Goal: Task Accomplishment & Management: Use online tool/utility

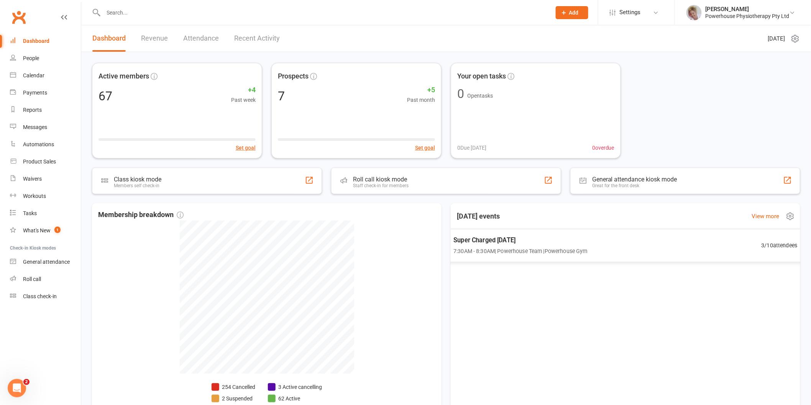
click at [487, 242] on span "Super Charged [DATE]" at bounding box center [520, 240] width 134 height 10
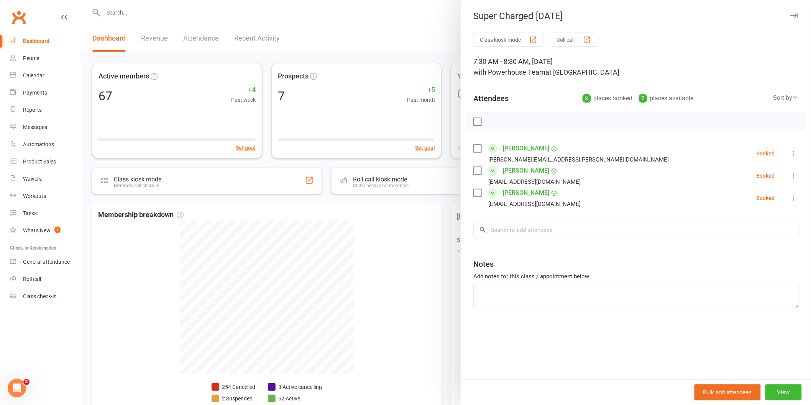
click at [562, 39] on button "Roll call" at bounding box center [574, 40] width 48 height 14
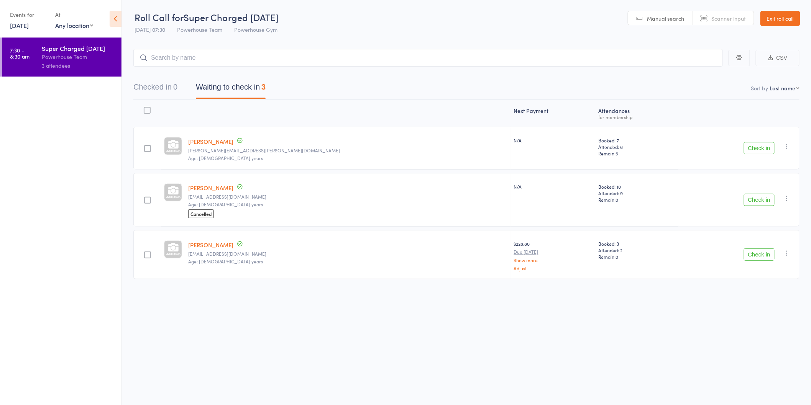
click at [749, 148] on button "Check in" at bounding box center [759, 148] width 31 height 12
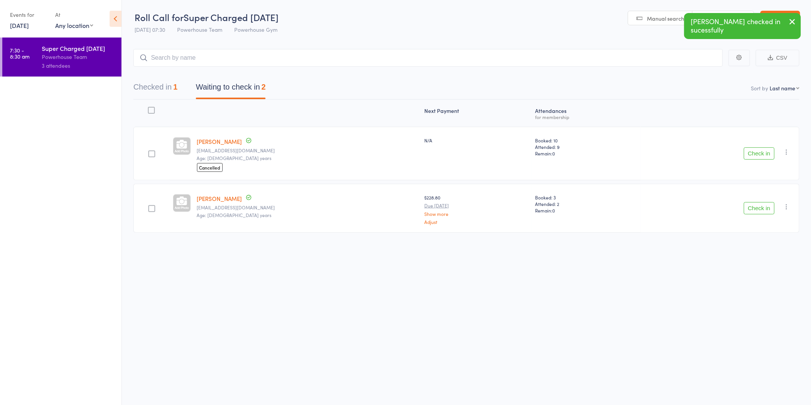
click at [752, 154] on button "Check in" at bounding box center [759, 153] width 31 height 12
click at [752, 152] on button "Check in" at bounding box center [759, 151] width 31 height 12
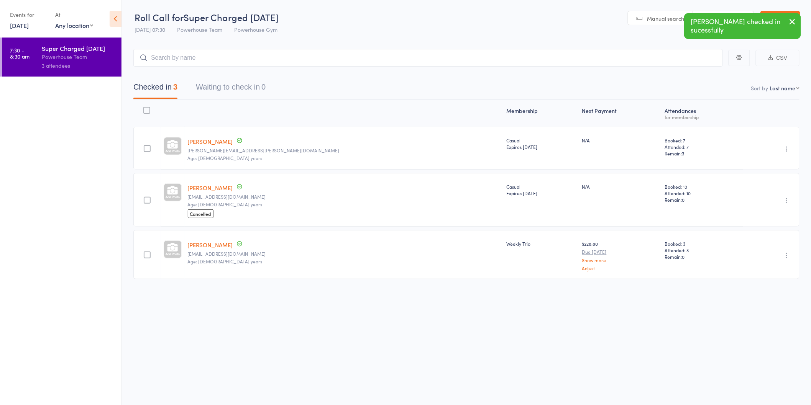
click at [24, 26] on link "13 Sep, 2025" at bounding box center [19, 25] width 19 height 8
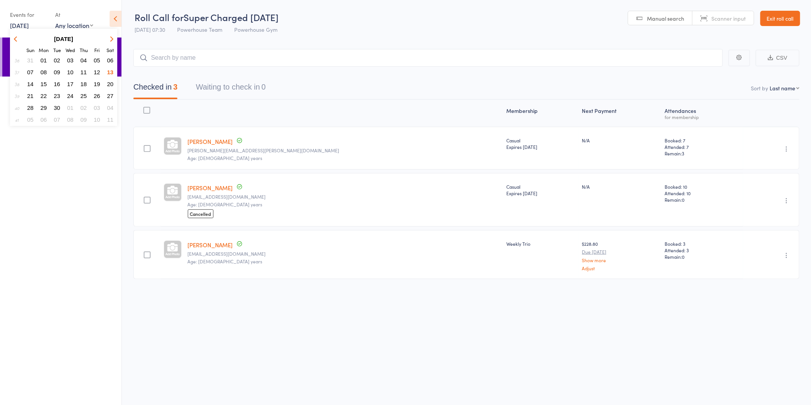
click at [351, 75] on div "Checked in 3 Waiting to check in 0" at bounding box center [466, 83] width 666 height 33
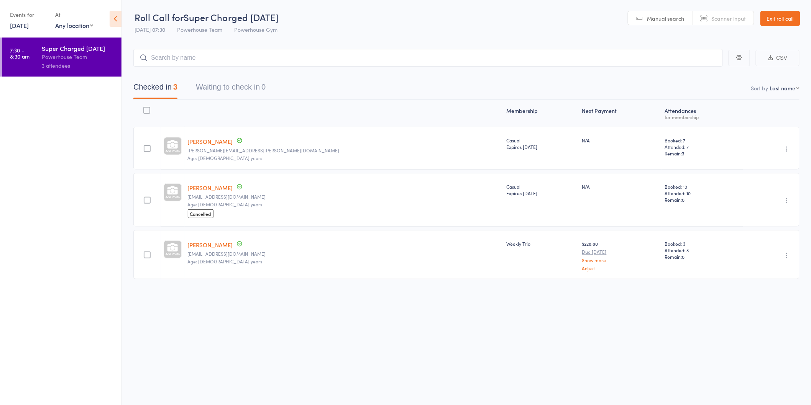
click at [777, 18] on link "Exit roll call" at bounding box center [780, 18] width 40 height 15
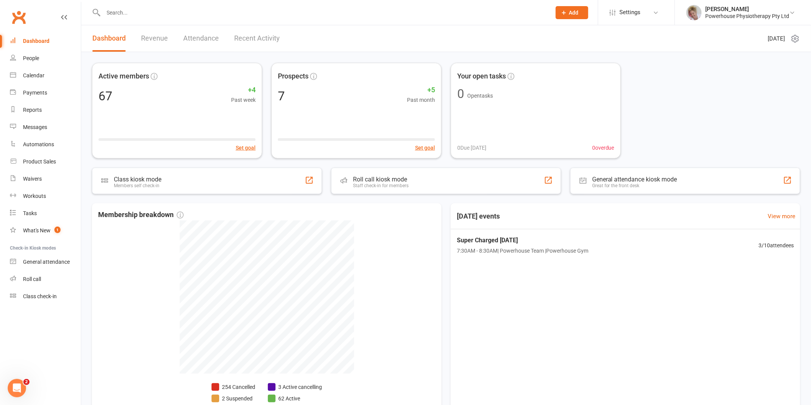
click at [246, 36] on link "Recent Activity" at bounding box center [257, 38] width 46 height 26
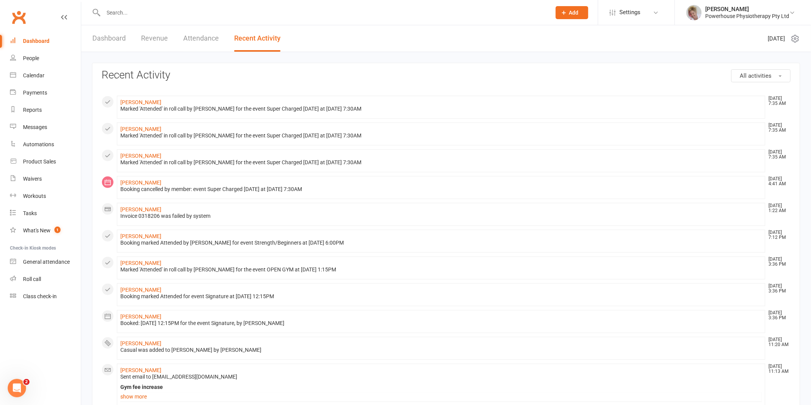
click at [105, 37] on link "Dashboard" at bounding box center [108, 38] width 33 height 26
